Goal: Task Accomplishment & Management: Manage account settings

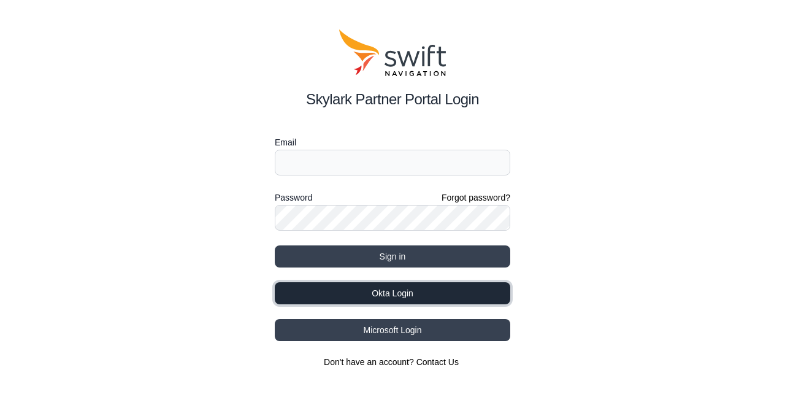
click at [400, 291] on button "Okta Login" at bounding box center [392, 293] width 235 height 22
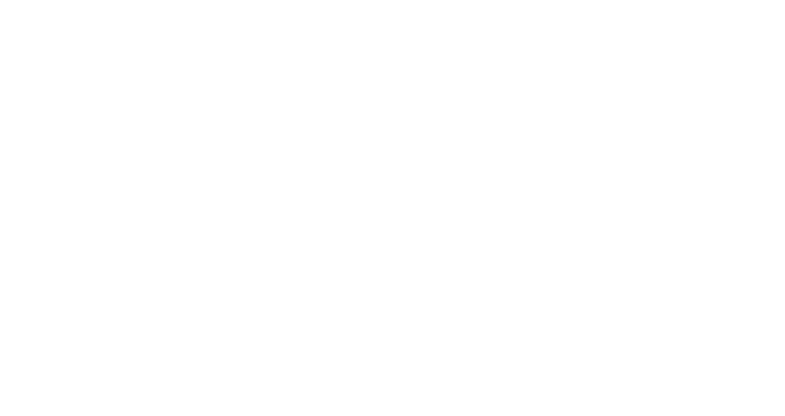
select select
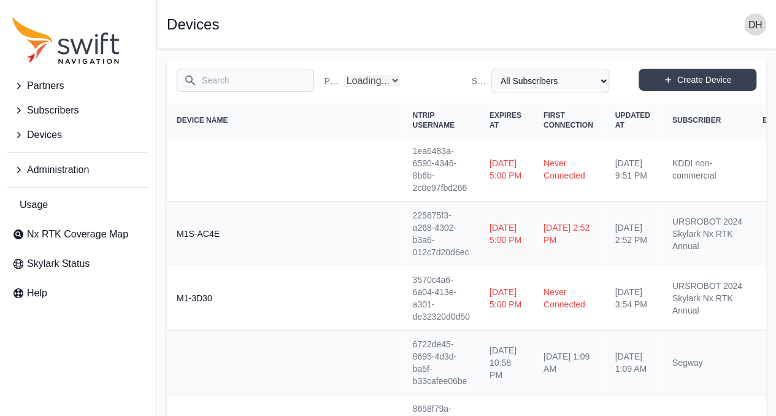
click at [248, 79] on input "Search" at bounding box center [245, 80] width 137 height 23
select select "Partner Name"
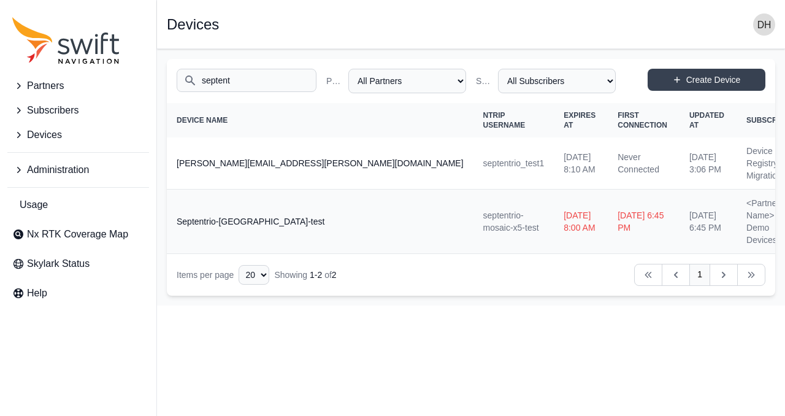
type input "septent"
select select "ab3272ce-40d0-4c94-a524-96a758ab755c"
select select "85578f69-f017-4356-ae6a-fd0ef0bde0fc"
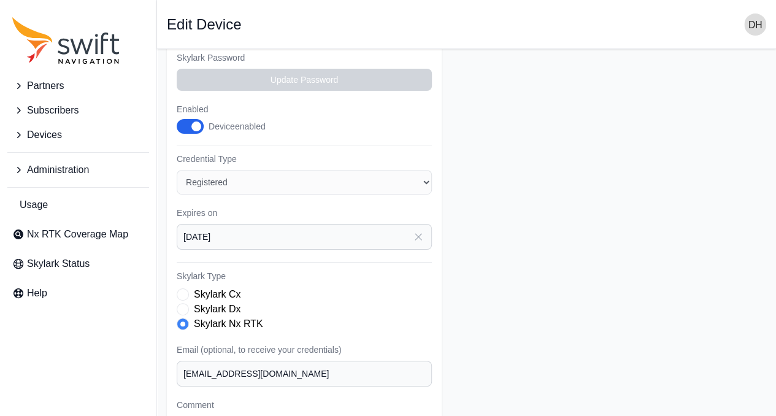
scroll to position [329, 0]
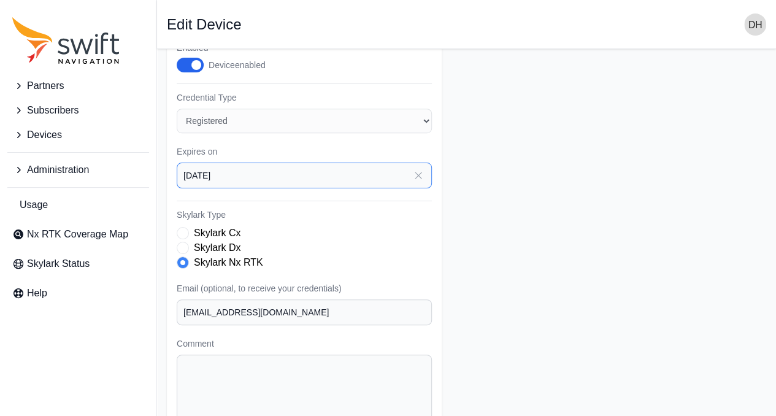
click at [384, 170] on input "[DATE]" at bounding box center [304, 176] width 255 height 26
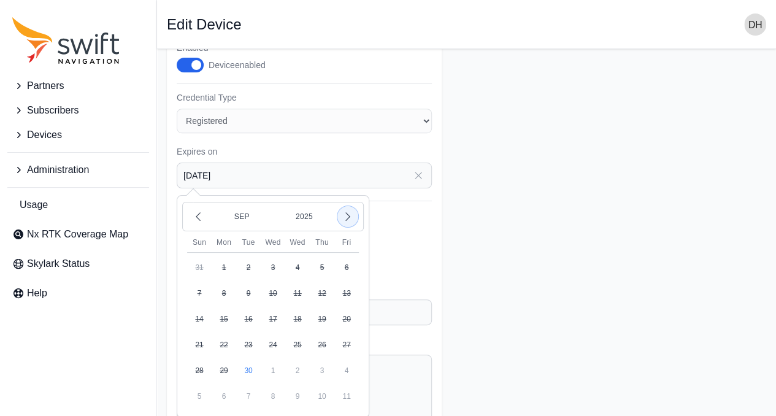
click at [346, 213] on icon "button" at bounding box center [348, 216] width 12 height 12
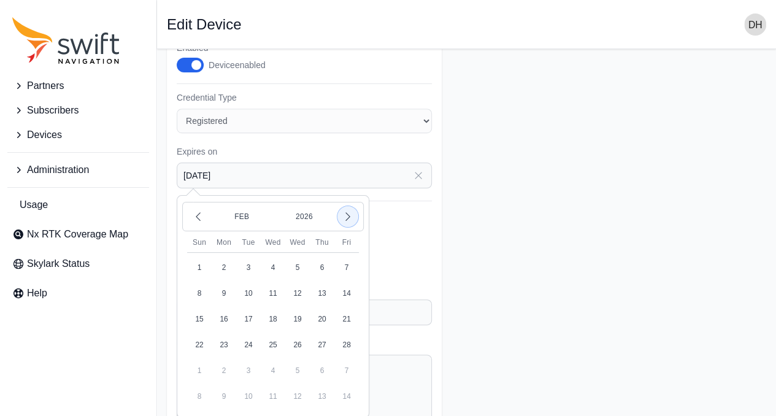
click at [346, 213] on icon "button" at bounding box center [348, 216] width 12 height 12
click at [246, 361] on button "31" at bounding box center [248, 370] width 25 height 25
type input "[DATE]"
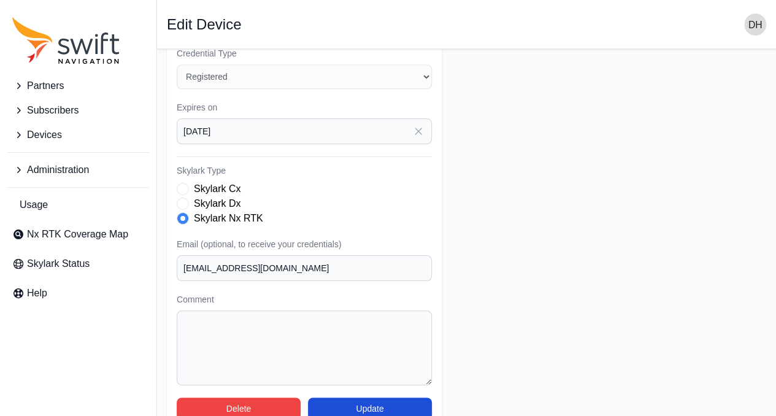
scroll to position [390, 0]
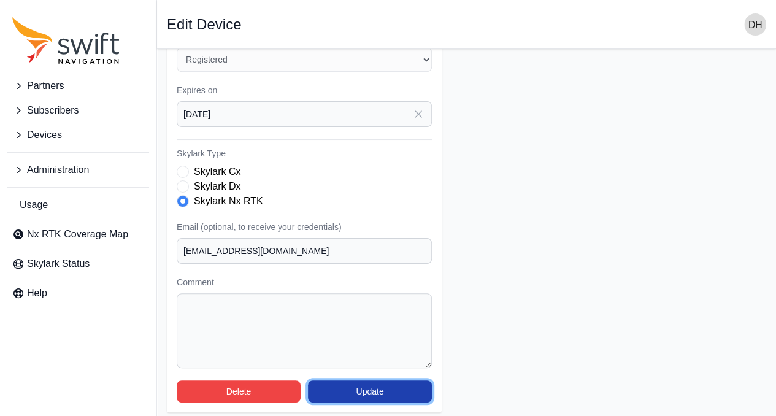
click at [366, 388] on button "Update" at bounding box center [370, 391] width 124 height 22
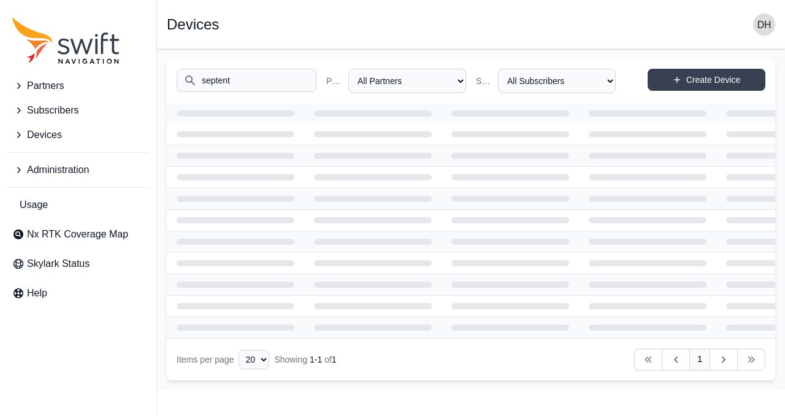
click at [265, 81] on input "septent" at bounding box center [247, 80] width 140 height 23
type input "septentrio"
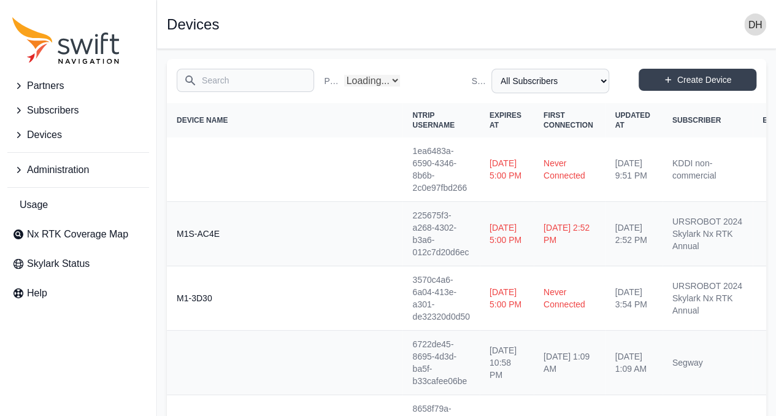
select select "Partner Name"
click at [262, 89] on input "Search" at bounding box center [245, 80] width 137 height 23
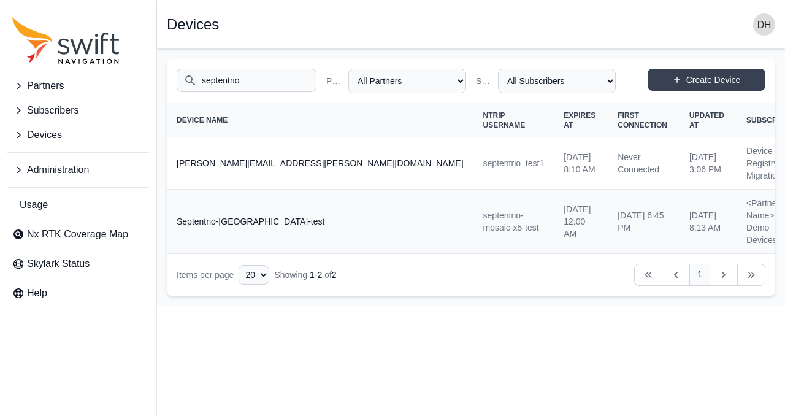
type input "septentrio"
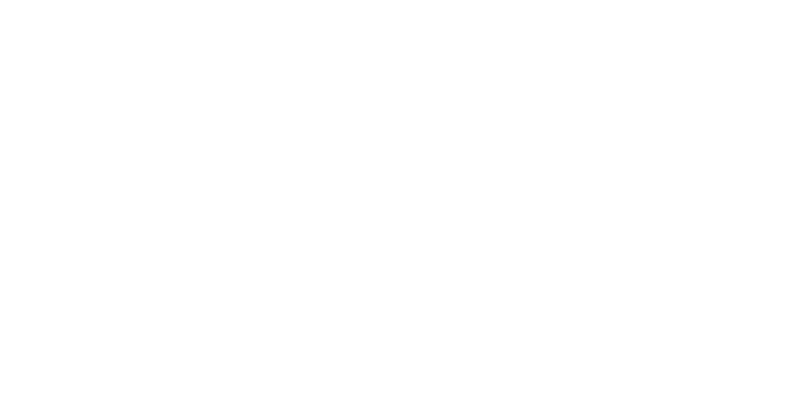
select select
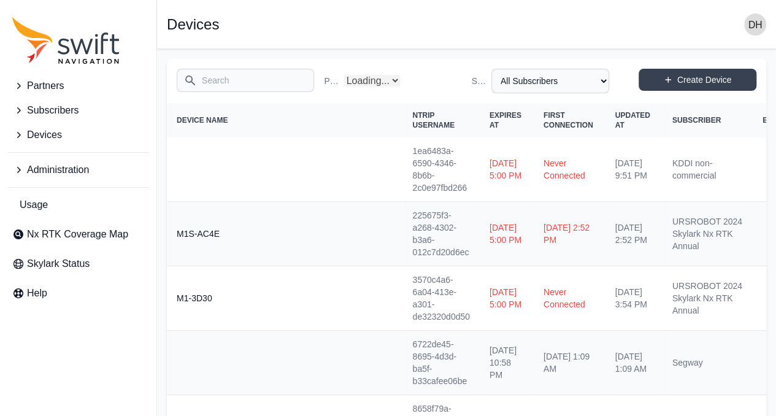
select select "Partner Name"
click at [254, 77] on input "Search" at bounding box center [245, 80] width 137 height 23
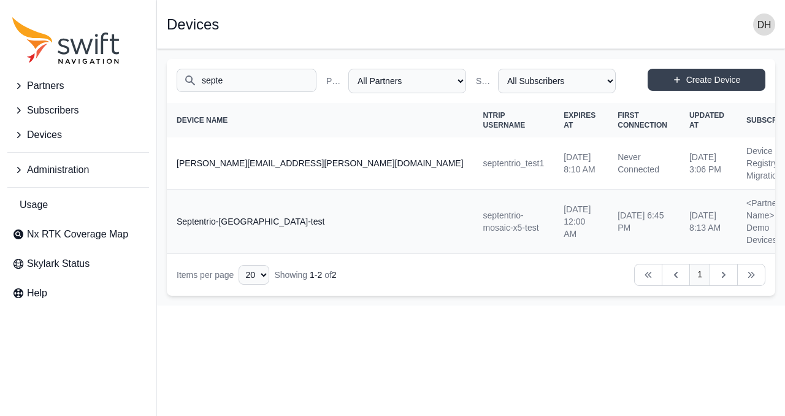
type input "septe"
